Goal: Transaction & Acquisition: Purchase product/service

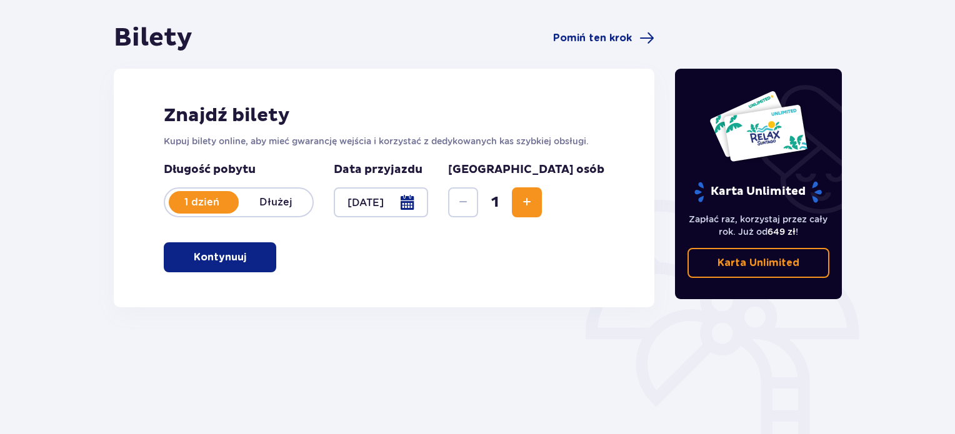
scroll to position [187, 0]
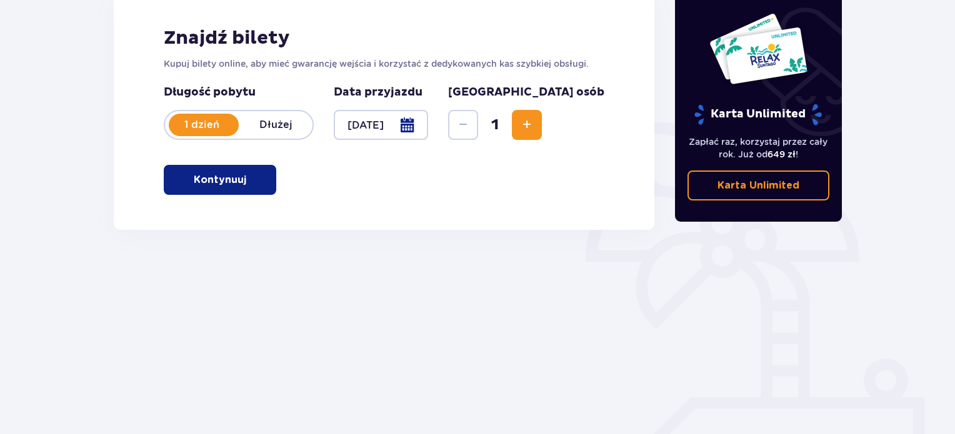
click at [241, 196] on div "Znajdź bilety Kupuj bilety online, aby mieć gwarancję wejścia i korzystać z ded…" at bounding box center [384, 110] width 540 height 239
click at [226, 182] on p "Kontynuuj" at bounding box center [220, 180] width 52 height 14
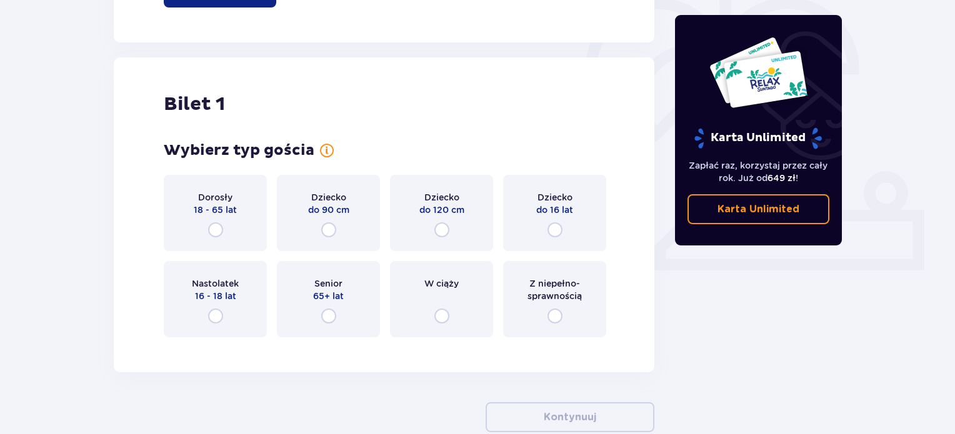
scroll to position [417, 0]
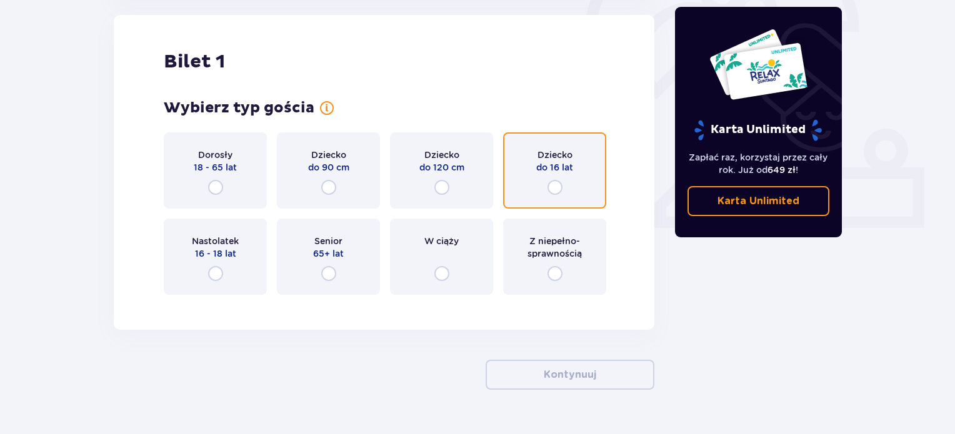
click at [548, 187] on input "radio" at bounding box center [554, 187] width 15 height 15
radio input "true"
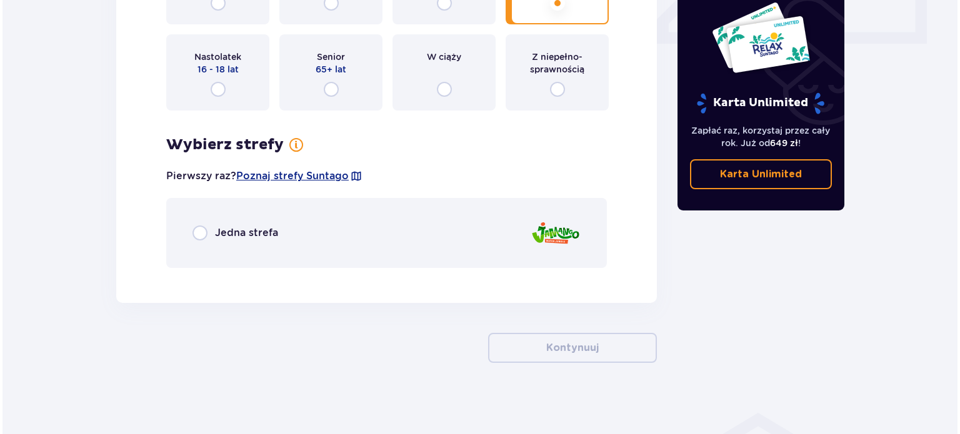
scroll to position [605, 0]
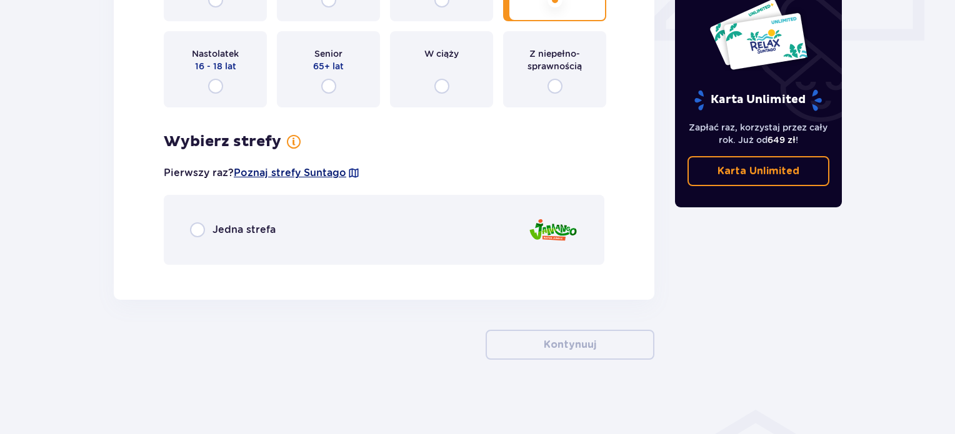
click at [301, 174] on span "Poznaj strefy Suntago" at bounding box center [290, 173] width 112 height 14
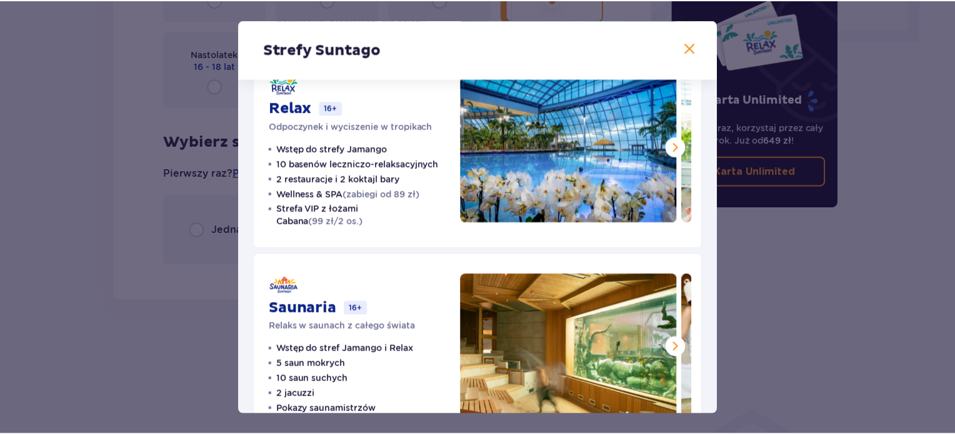
scroll to position [221, 0]
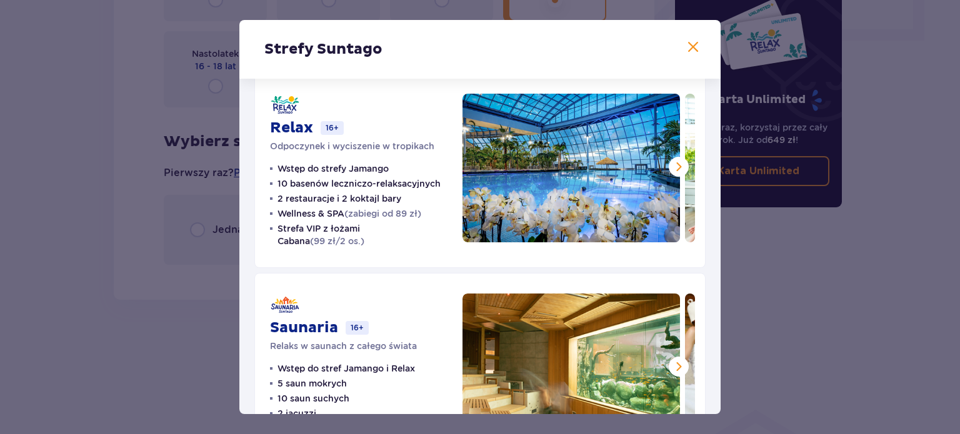
click at [689, 46] on span at bounding box center [692, 47] width 15 height 15
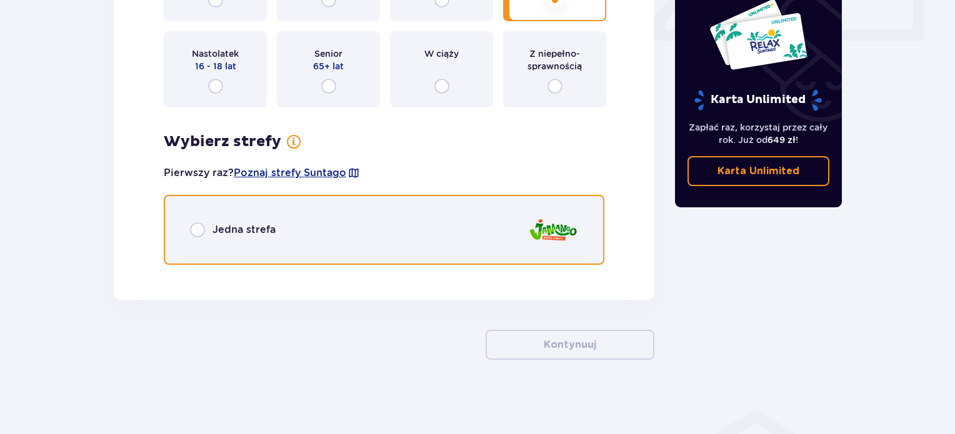
click at [200, 231] on input "radio" at bounding box center [197, 229] width 15 height 15
radio input "true"
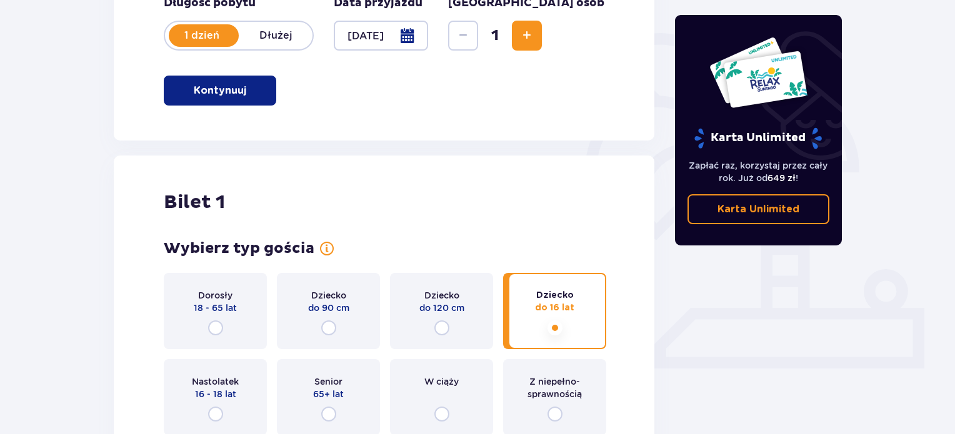
scroll to position [27, 0]
